Goal: Information Seeking & Learning: Learn about a topic

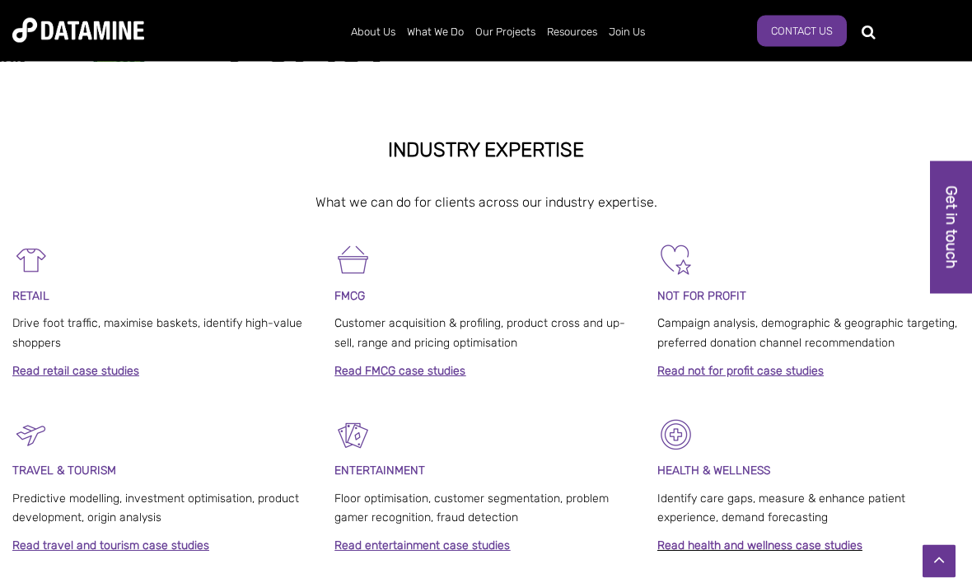
scroll to position [647, 0]
click at [450, 77] on link "The Datamine Story" at bounding box center [434, 64] width 148 height 47
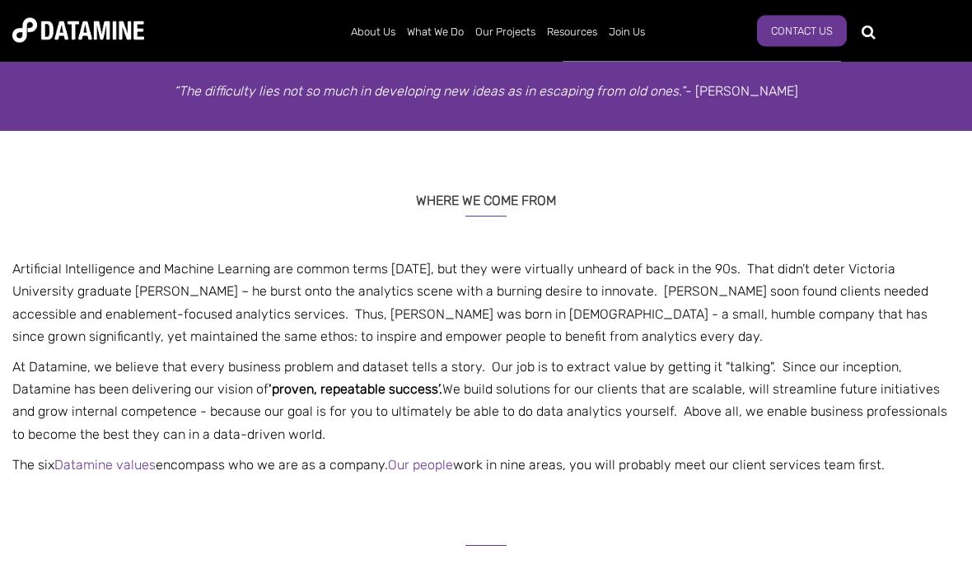
scroll to position [287, 0]
click at [89, 487] on div "WHERE WE COME FROM Artificial Intelligence and Machine Learning are common term…" at bounding box center [486, 324] width 972 height 386
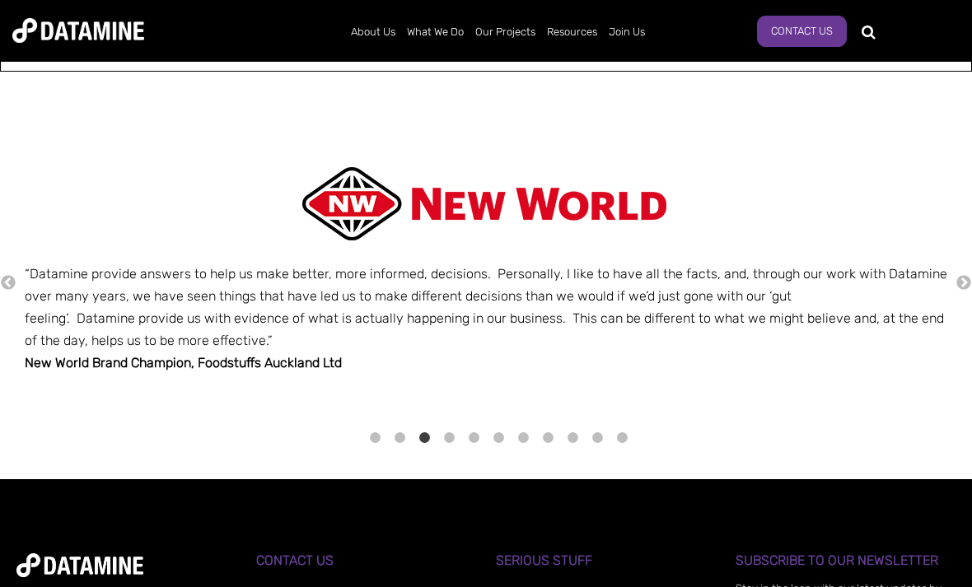
scroll to position [2048, 0]
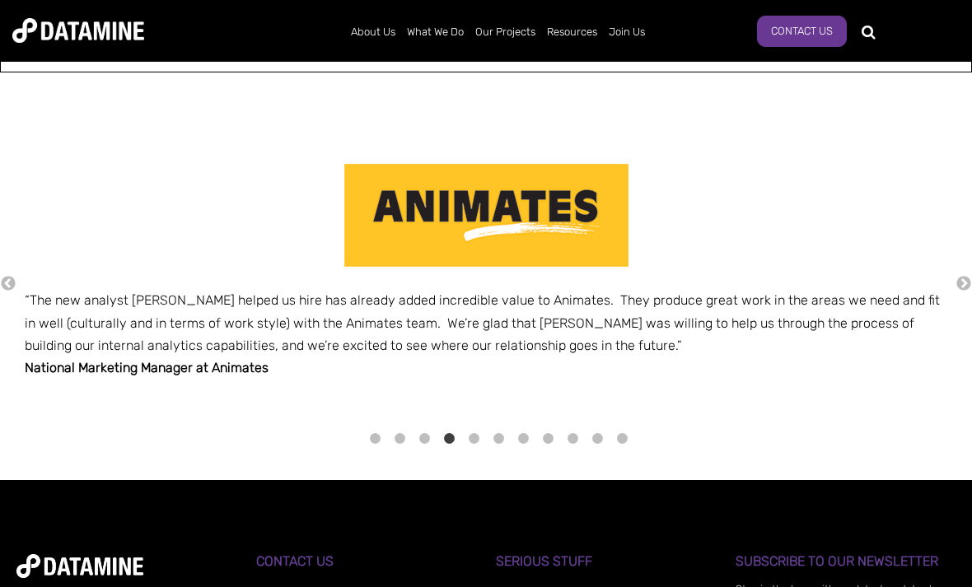
click at [429, 116] on link "Our People" at bounding box center [434, 111] width 148 height 47
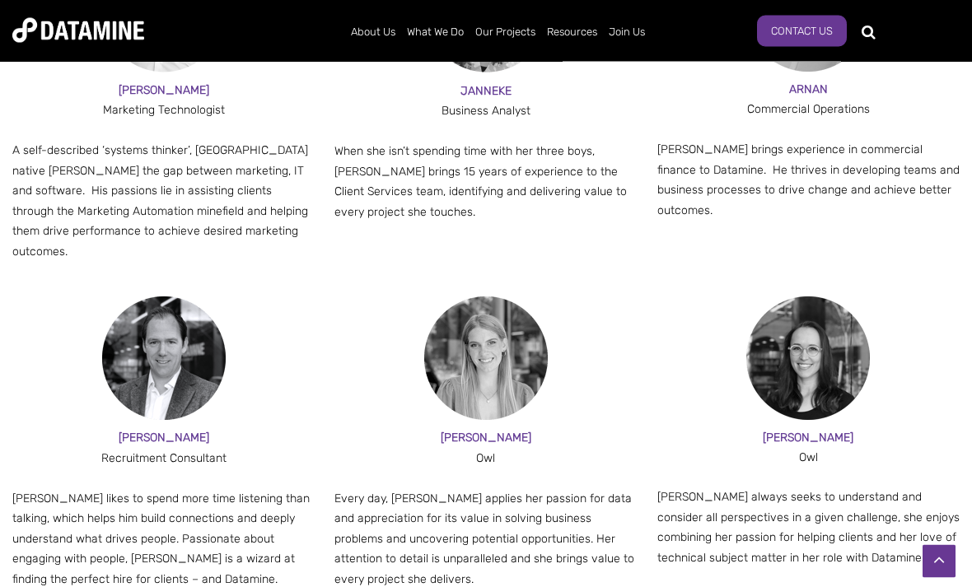
scroll to position [1567, 0]
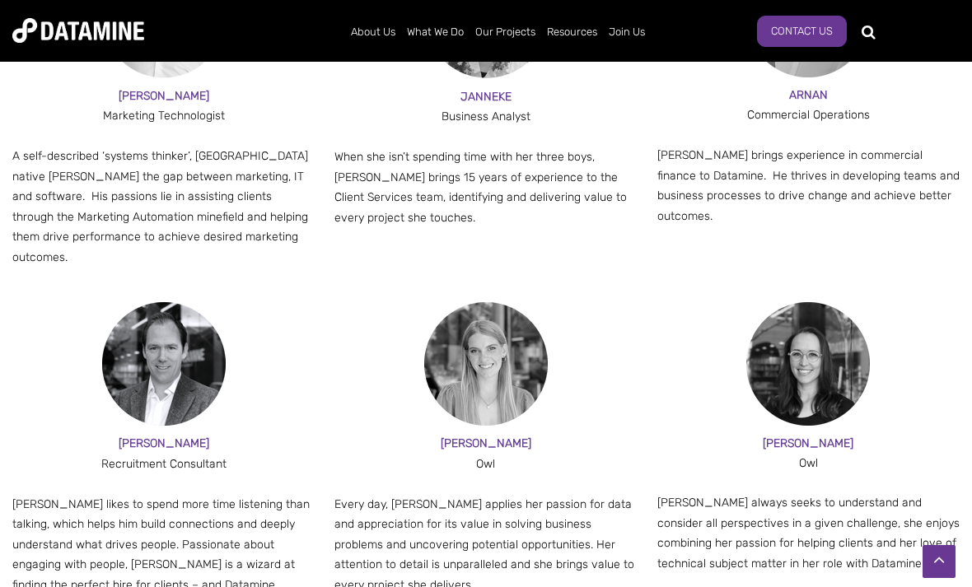
click at [422, 150] on link "Our Values" at bounding box center [434, 158] width 148 height 47
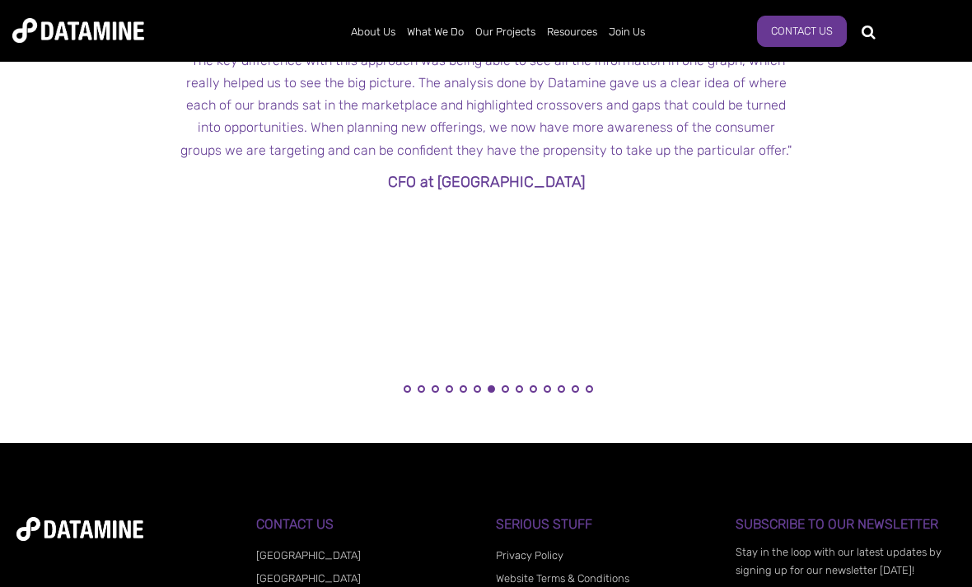
scroll to position [1685, 0]
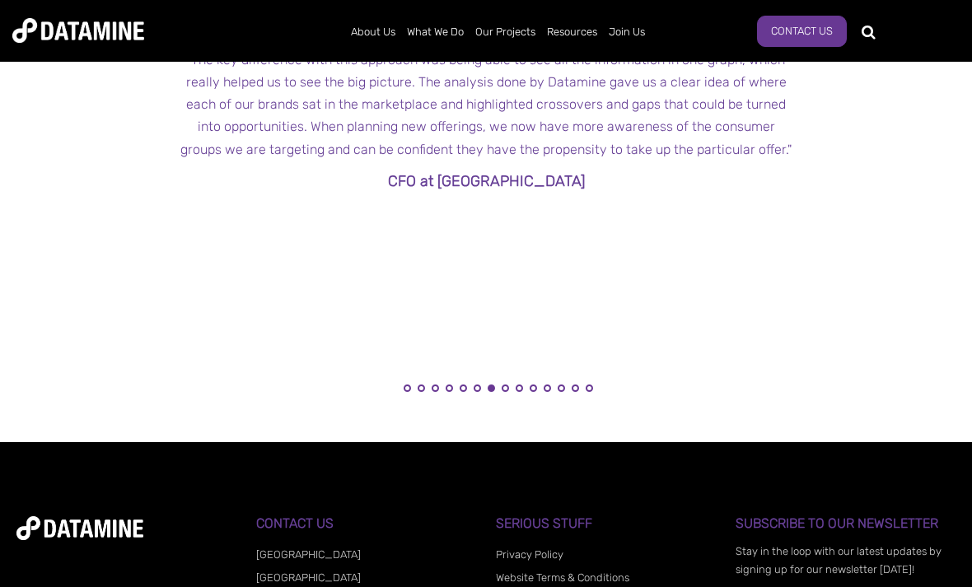
click at [435, 197] on link "Our Process" at bounding box center [434, 205] width 148 height 47
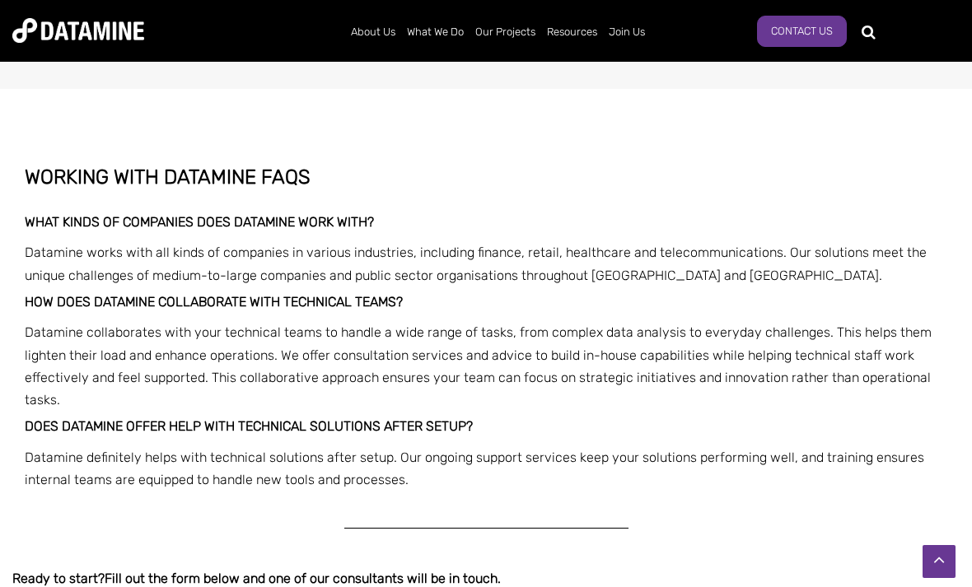
scroll to position [2941, 0]
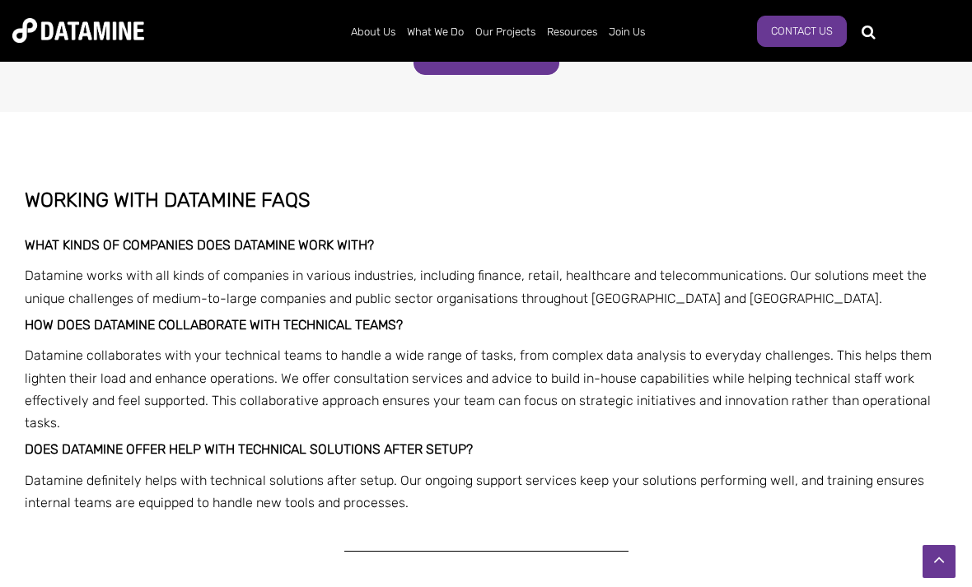
click at [410, 231] on link "Our Partners" at bounding box center [434, 252] width 148 height 47
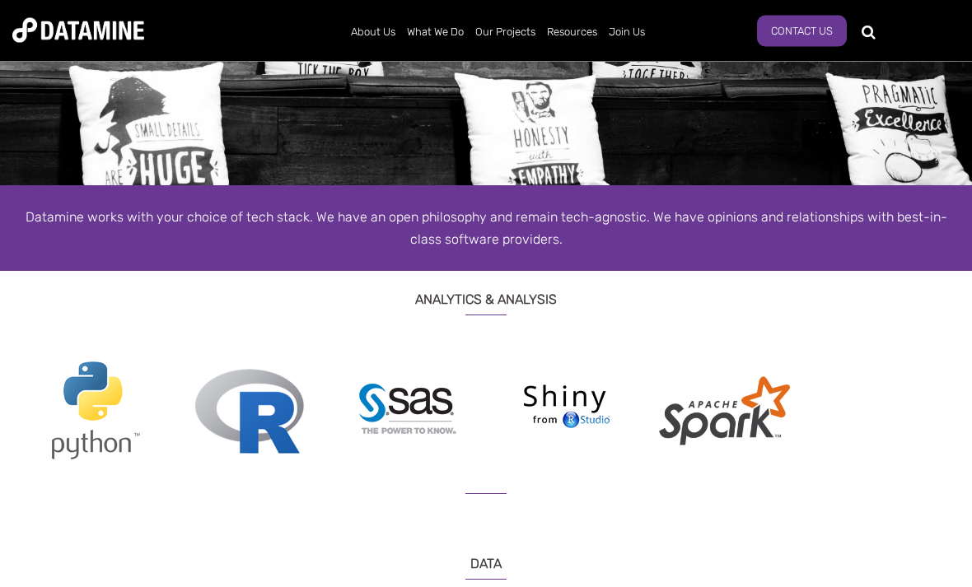
scroll to position [161, 0]
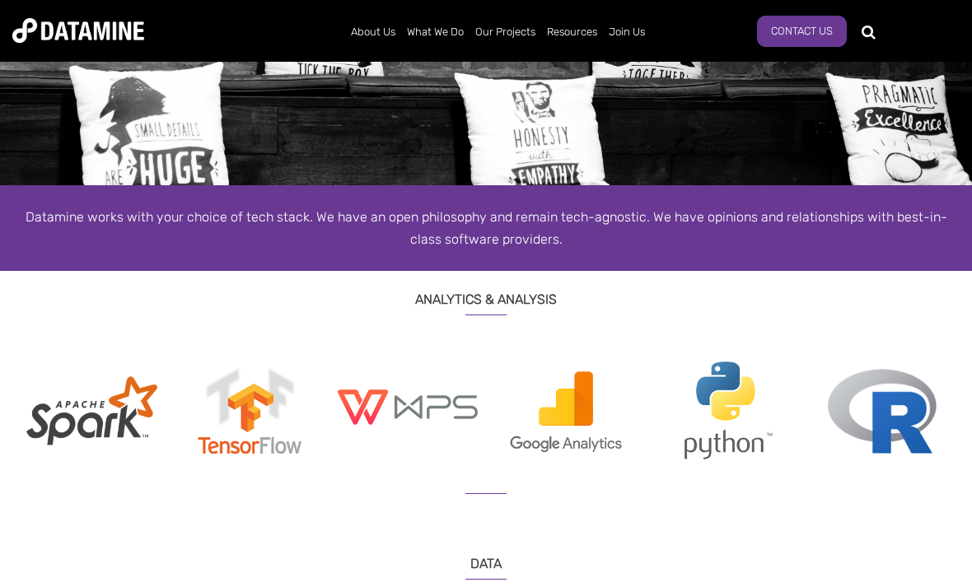
click at [885, 424] on img at bounding box center [882, 411] width 142 height 109
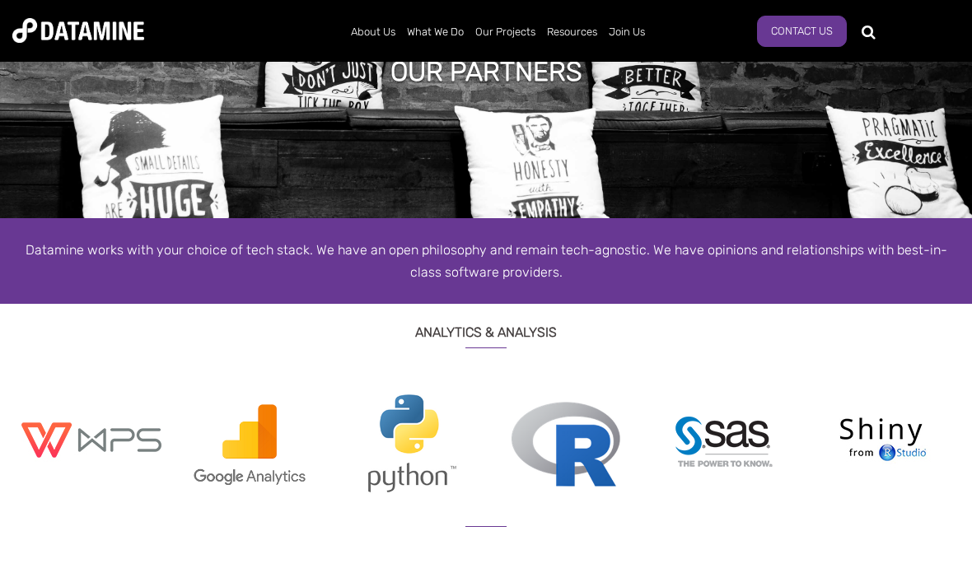
scroll to position [0, 0]
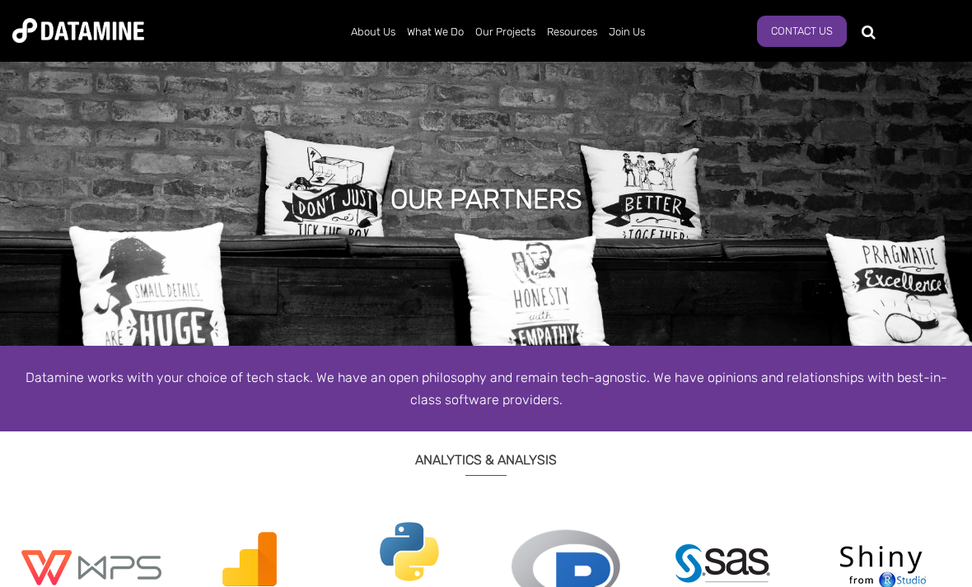
click at [501, 70] on link "Our Solutions" at bounding box center [490, 64] width 148 height 47
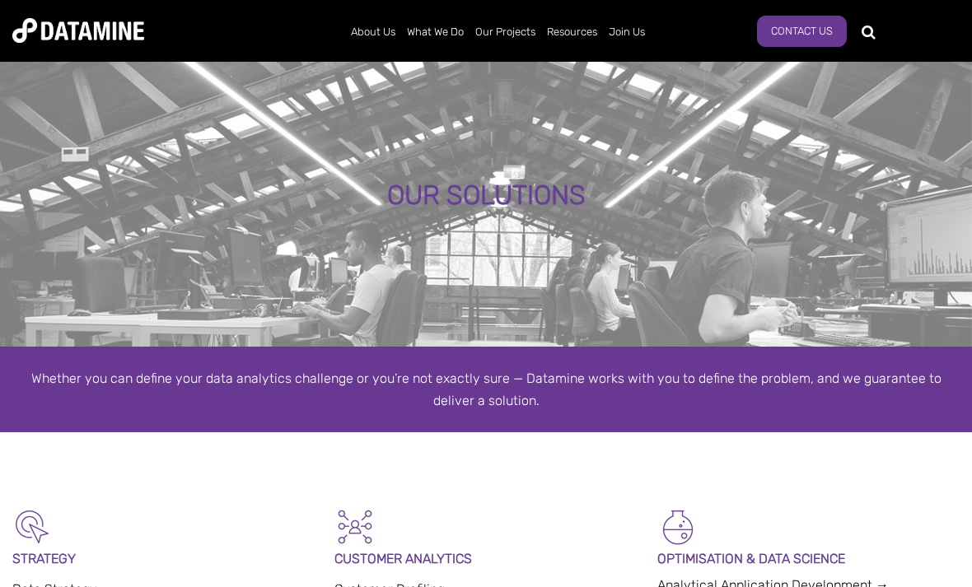
click at [681, 110] on link "Retailwatch" at bounding box center [638, 107] width 148 height 38
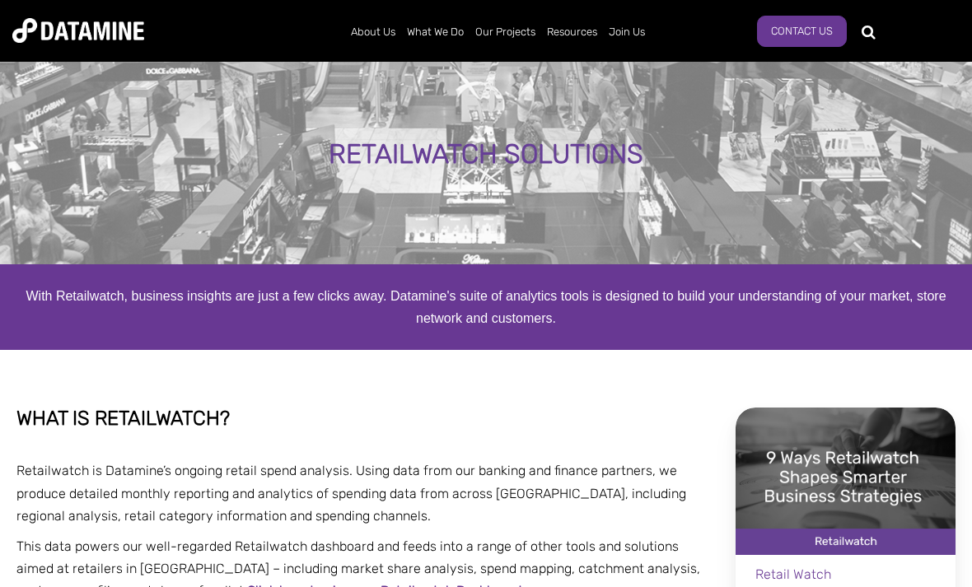
click at [645, 138] on link "WeekAhead" at bounding box center [638, 145] width 148 height 38
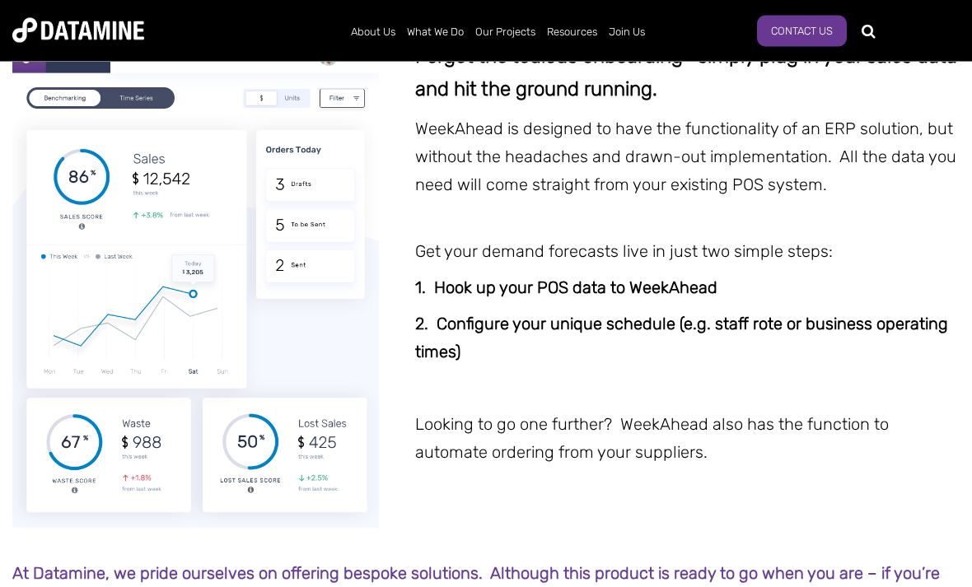
scroll to position [1448, 0]
click at [562, 83] on link "Retail" at bounding box center [558, 64] width 148 height 47
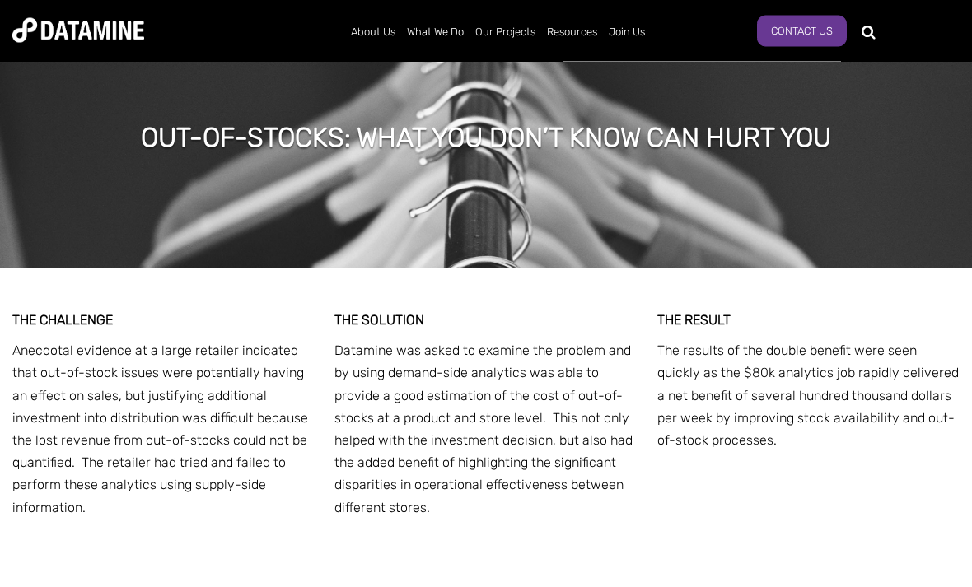
scroll to position [6057, 0]
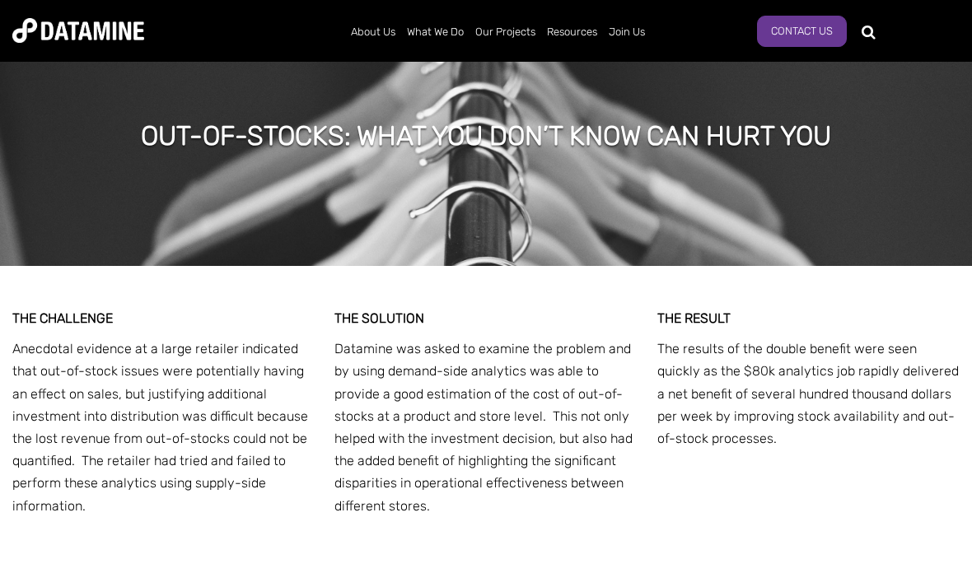
click at [574, 370] on link "Media & Entertainment" at bounding box center [558, 393] width 148 height 47
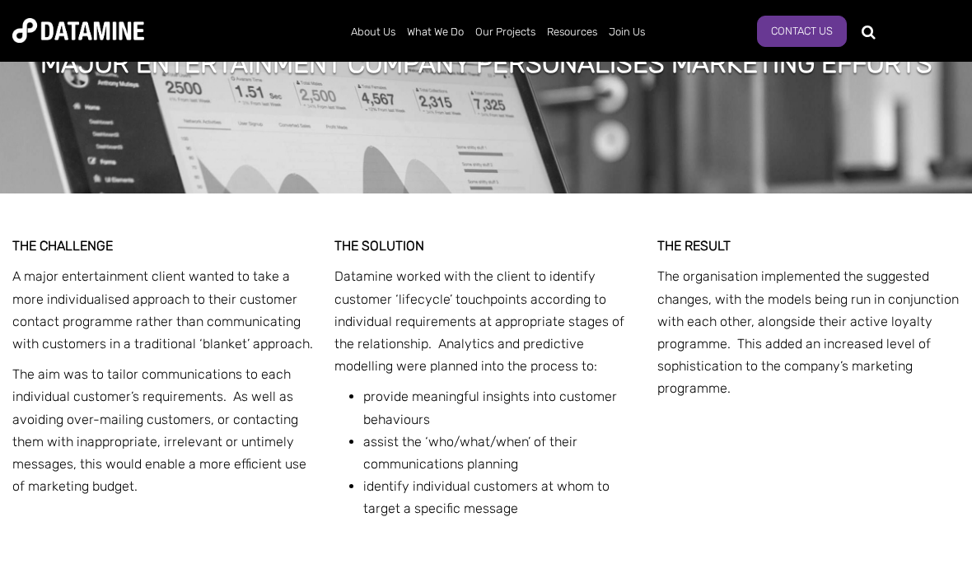
scroll to position [4647, 0]
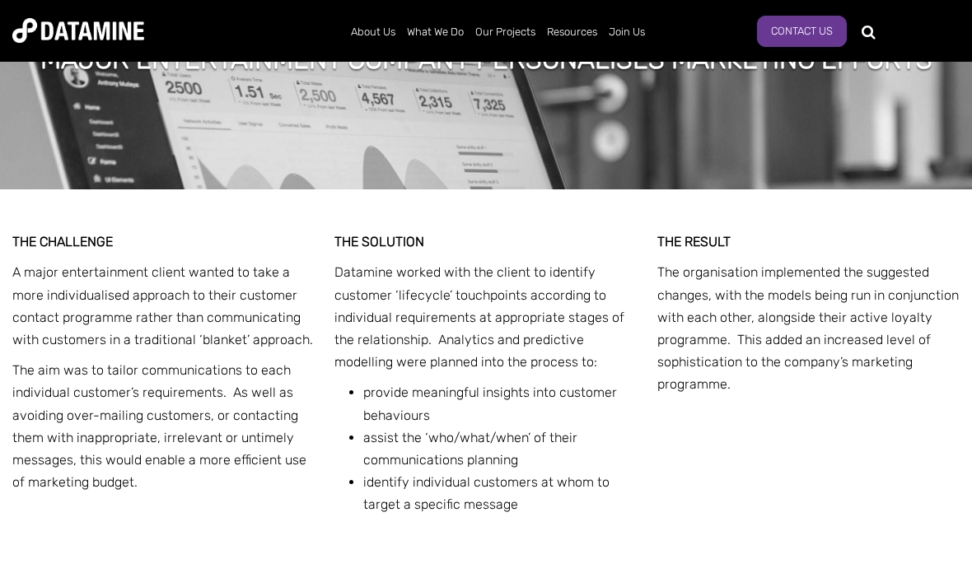
click at [700, 86] on link "Current Openings" at bounding box center [692, 64] width 148 height 47
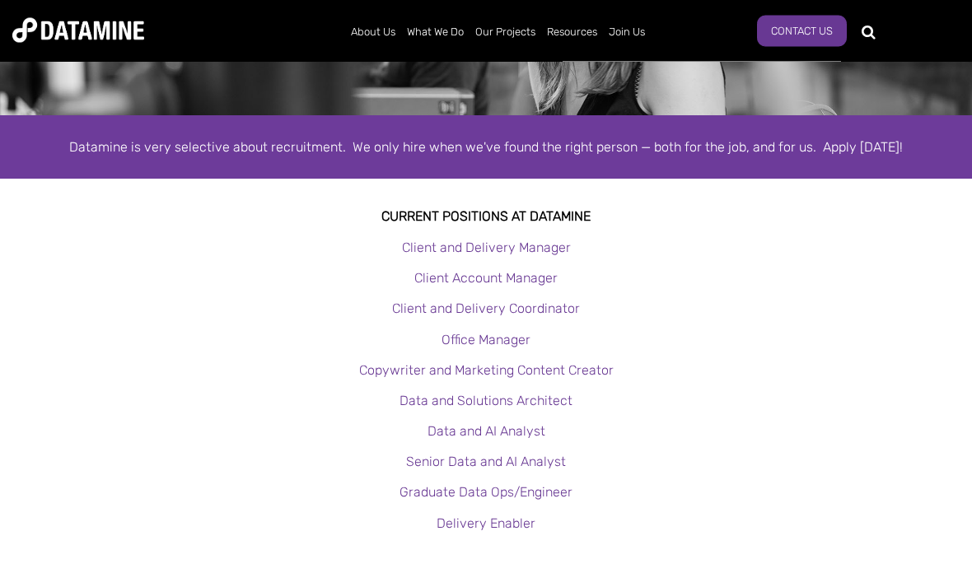
scroll to position [232, 0]
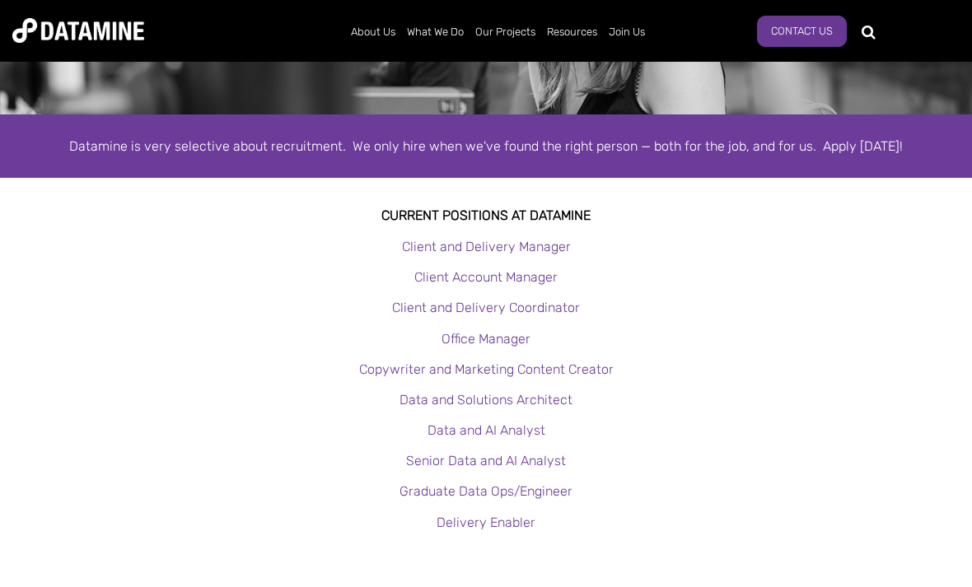
click at [535, 241] on link "Client and Delivery Manager" at bounding box center [486, 247] width 169 height 16
